Goal: Communication & Community: Answer question/provide support

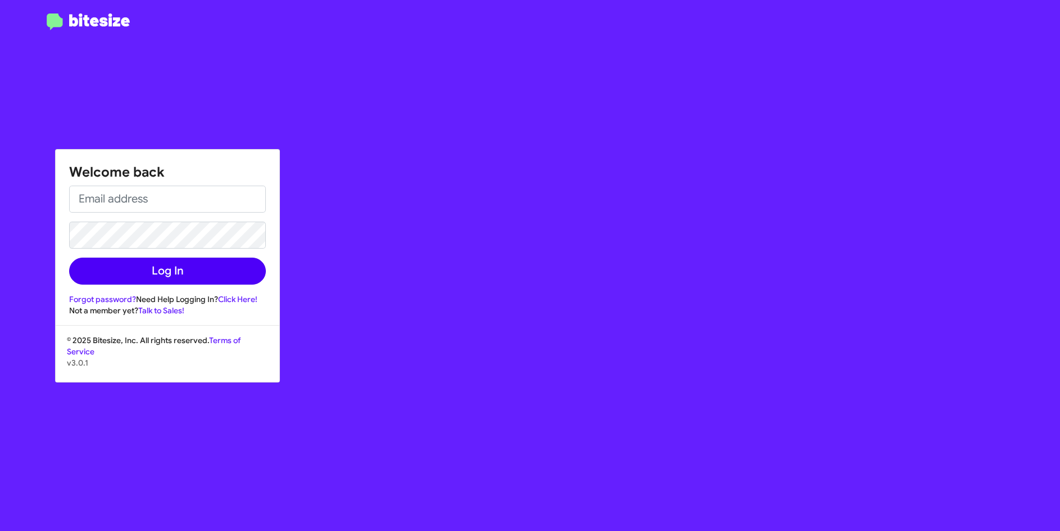
type input "[EMAIL_ADDRESS][DOMAIN_NAME]"
click at [123, 277] on button "Log In" at bounding box center [167, 270] width 197 height 27
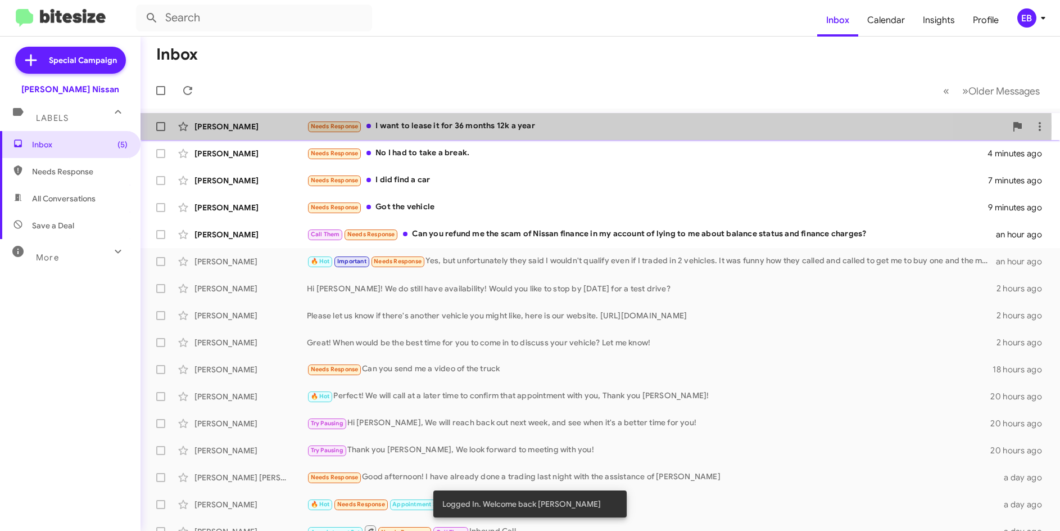
click at [431, 126] on div "Needs Response I want to lease it for 36 months 12k a year" at bounding box center [656, 126] width 699 height 13
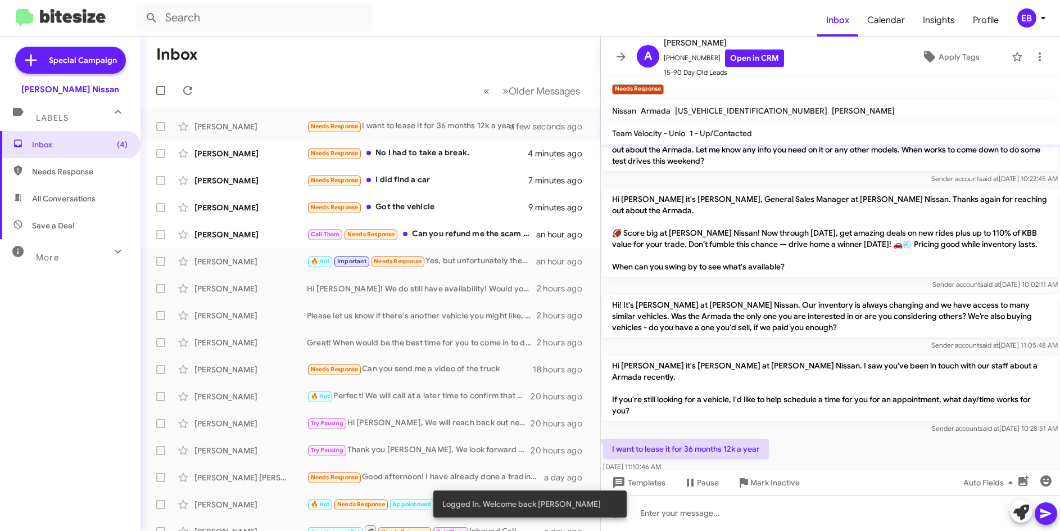
scroll to position [337, 0]
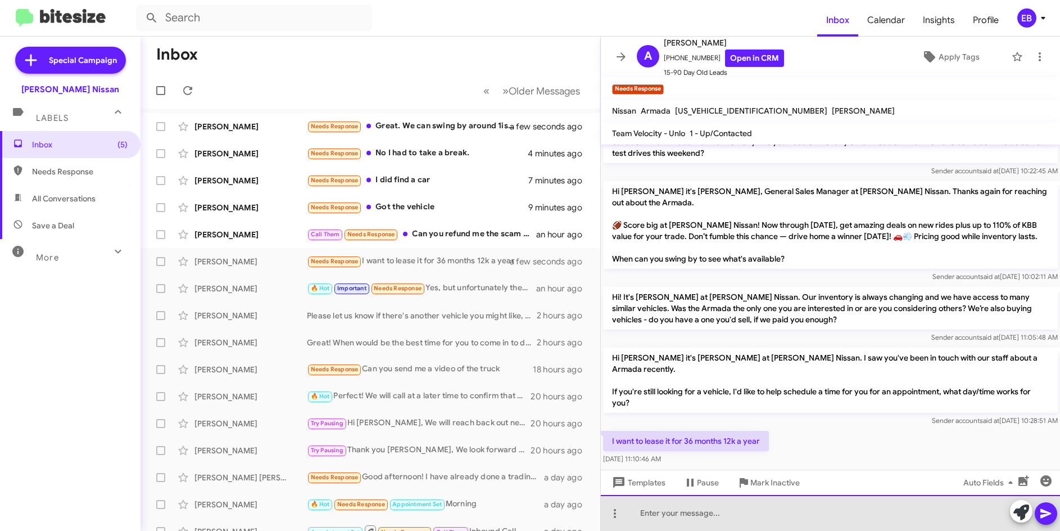
click at [685, 514] on div at bounding box center [830, 513] width 459 height 36
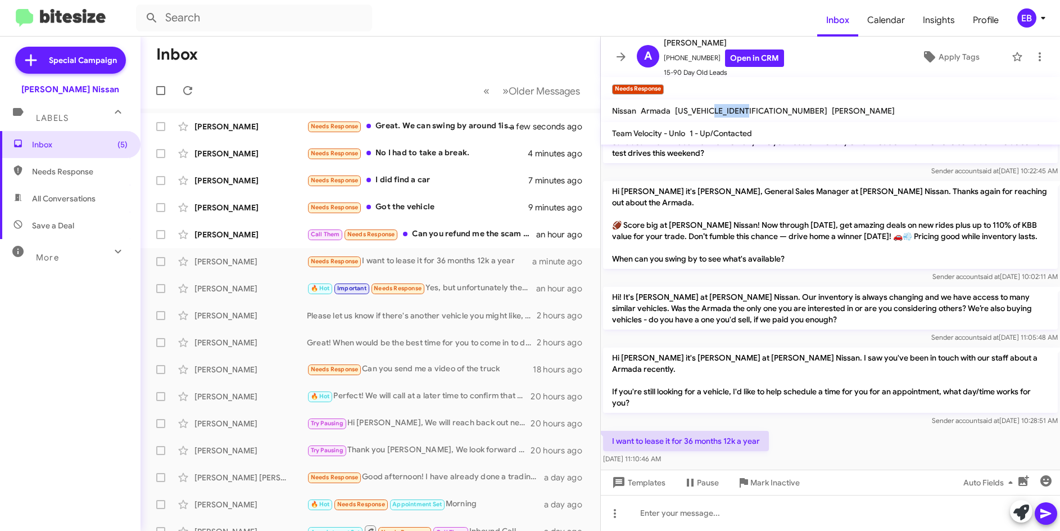
drag, startPoint x: 756, startPoint y: 111, endPoint x: 718, endPoint y: 110, distance: 37.7
click at [718, 110] on div "[US_VEHICLE_IDENTIFICATION_NUMBER]" at bounding box center [751, 110] width 157 height 13
copy span "S9000408"
click at [756, 110] on span "[US_VEHICLE_IDENTIFICATION_NUMBER]" at bounding box center [751, 111] width 152 height 10
click at [830, 110] on div "[PERSON_NAME]" at bounding box center [863, 110] width 67 height 13
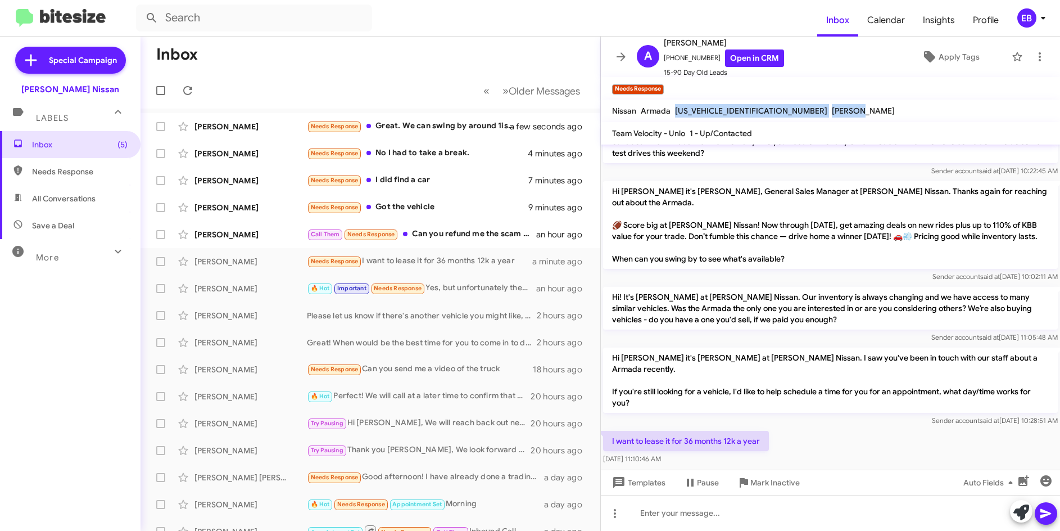
drag, startPoint x: 759, startPoint y: 110, endPoint x: 744, endPoint y: 110, distance: 14.6
click at [744, 110] on div "Nissan Armada [US_VEHICLE_IDENTIFICATION_NUMBER] [PERSON_NAME]" at bounding box center [753, 110] width 287 height 13
click at [749, 110] on span "[US_VEHICLE_IDENTIFICATION_NUMBER]" at bounding box center [751, 111] width 152 height 10
click at [772, 83] on mat-toolbar "Needs Response ×" at bounding box center [830, 88] width 459 height 22
drag, startPoint x: 756, startPoint y: 111, endPoint x: 675, endPoint y: 114, distance: 80.4
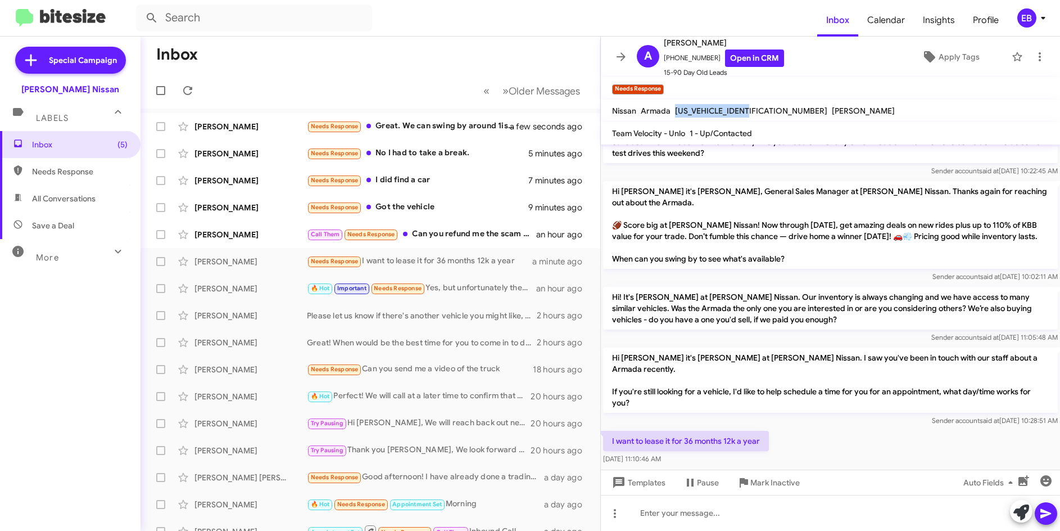
click at [675, 114] on span "[US_VEHICLE_IDENTIFICATION_NUMBER]" at bounding box center [751, 111] width 152 height 10
copy span "[US_VEHICLE_IDENTIFICATION_NUMBER]"
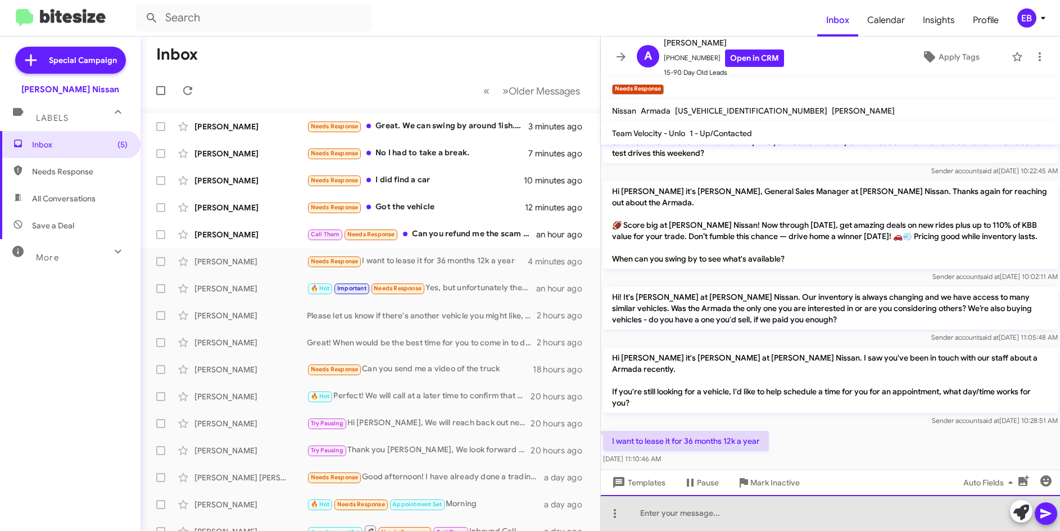
click at [661, 516] on div at bounding box center [830, 513] width 459 height 36
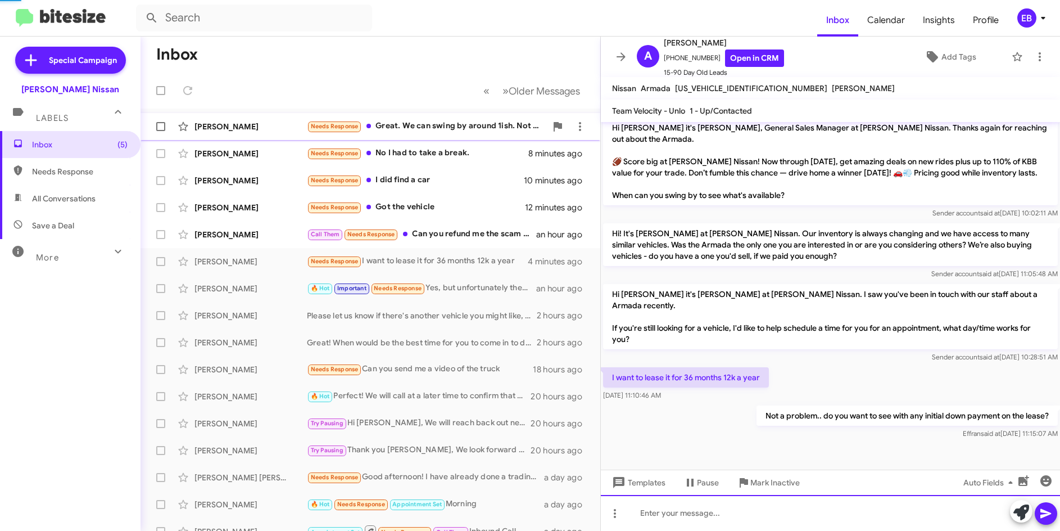
scroll to position [355, 0]
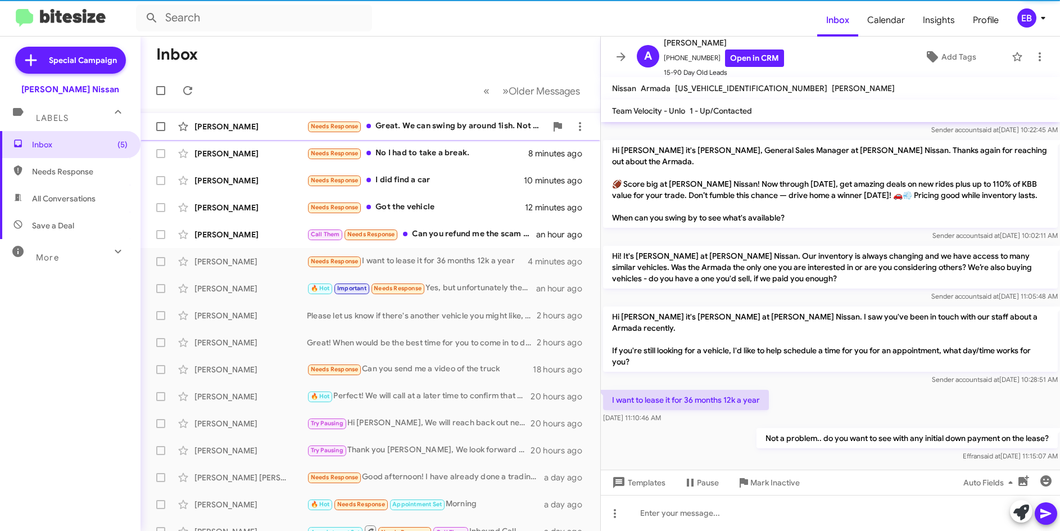
click at [314, 136] on div "[PERSON_NAME] Needs Response Great. We can swing by around 1ish. Not looking to…" at bounding box center [371, 126] width 442 height 22
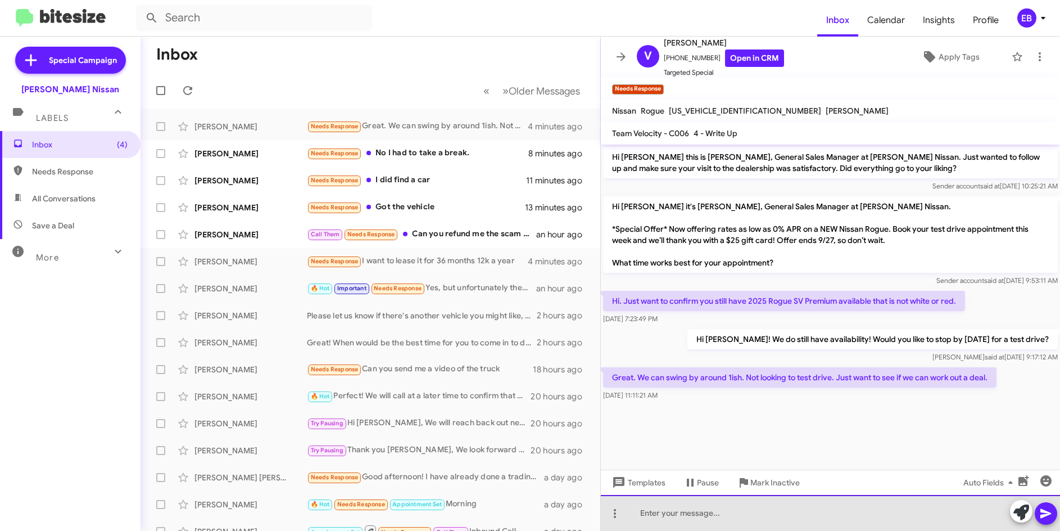
click at [630, 509] on div at bounding box center [830, 513] width 459 height 36
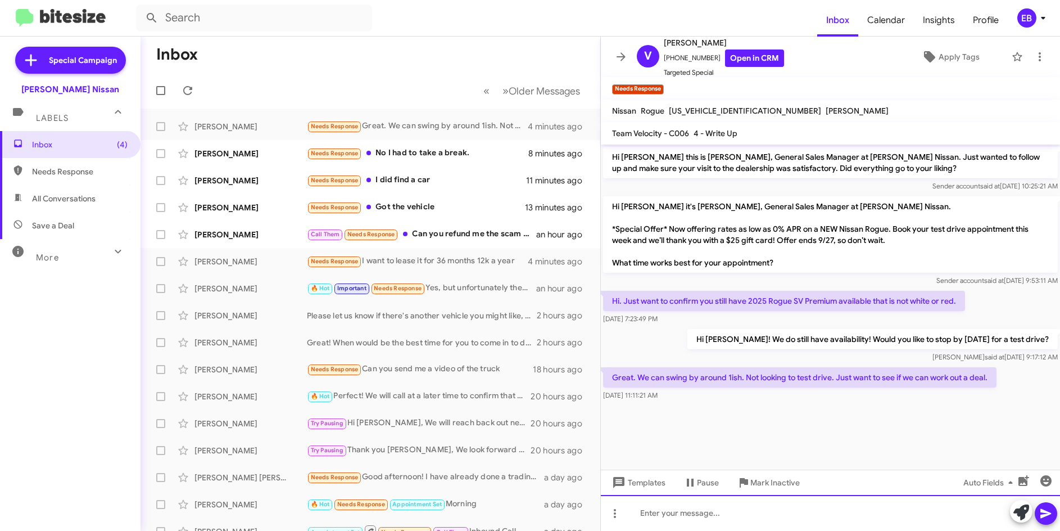
click at [635, 503] on div at bounding box center [830, 513] width 459 height 36
click at [897, 516] on div "Sounds great. When you get here just ask for myself or [PERSON_NAME] (new Car S…" at bounding box center [830, 513] width 459 height 36
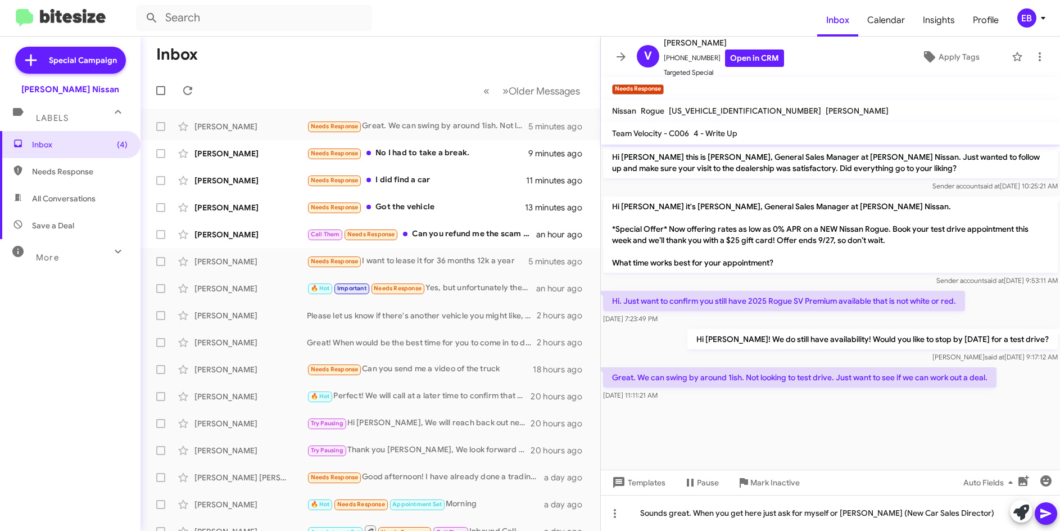
click at [1047, 515] on icon at bounding box center [1046, 514] width 11 height 10
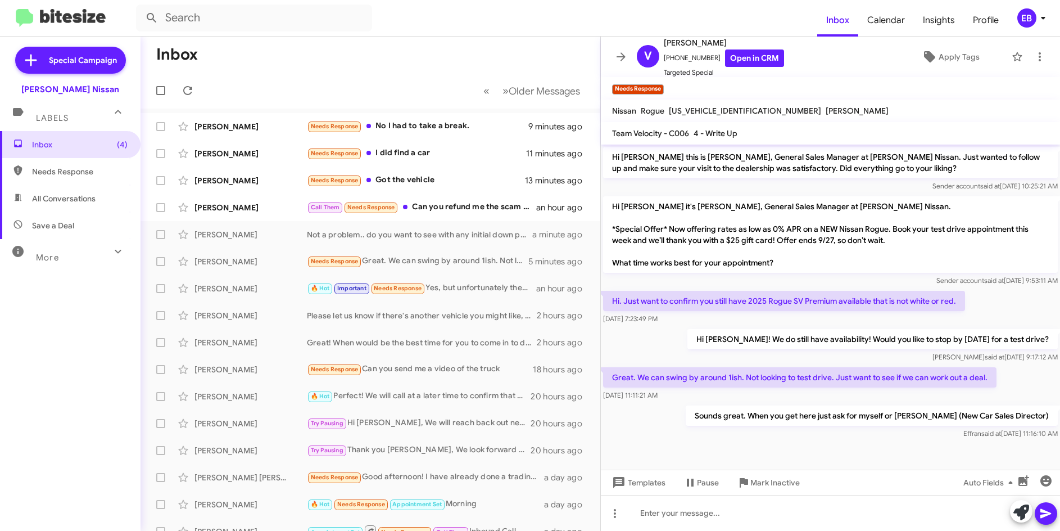
click at [422, 33] on mat-toolbar "Inbox Calendar Insights Profile EB" at bounding box center [530, 18] width 1060 height 36
